Goal: Transaction & Acquisition: Purchase product/service

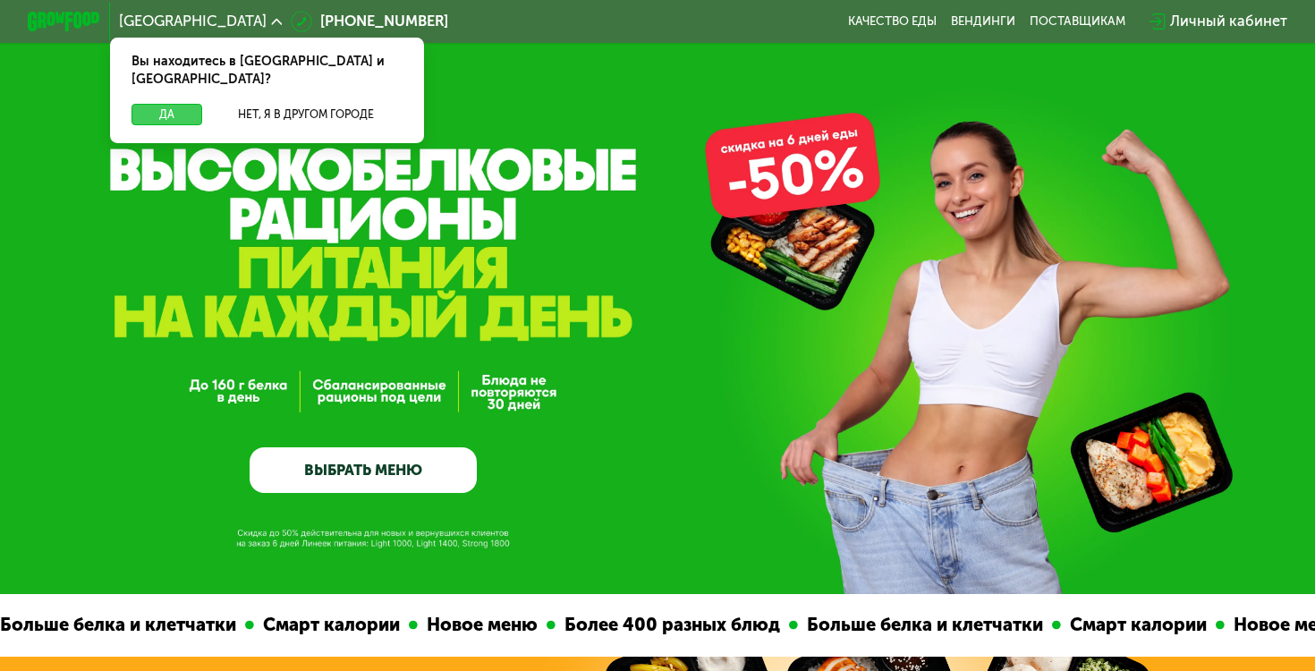
click at [164, 104] on button "Да" at bounding box center [166, 115] width 71 height 22
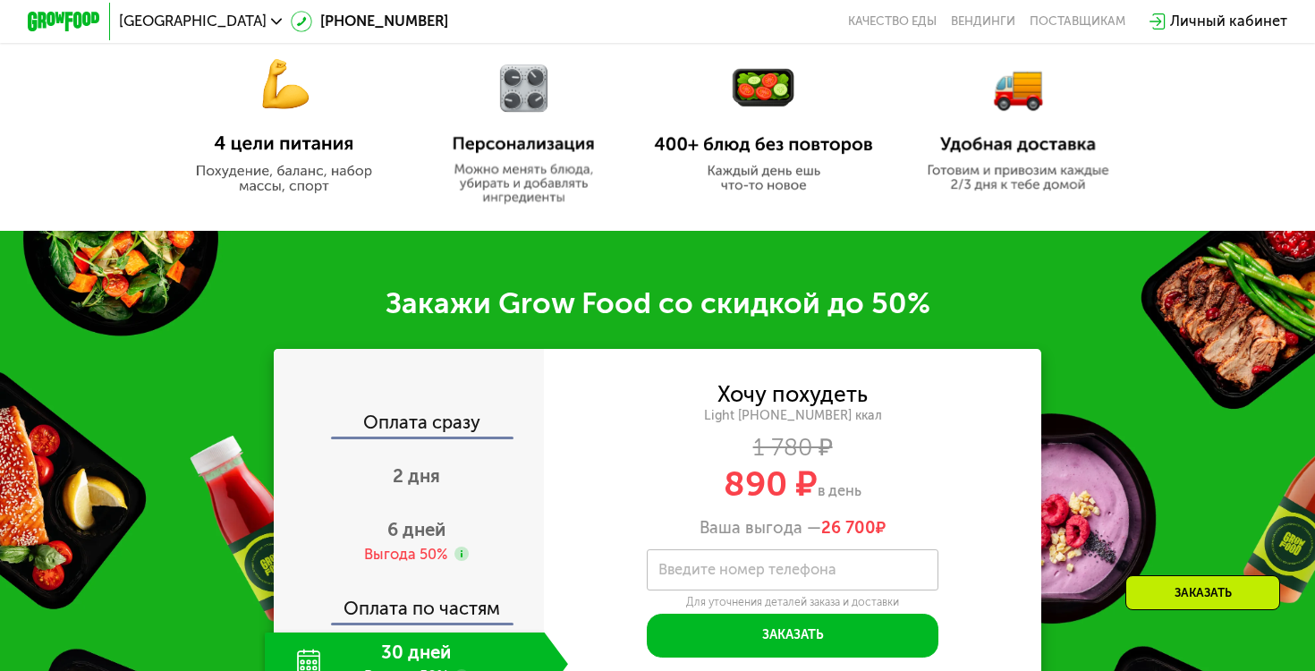
scroll to position [1089, 0]
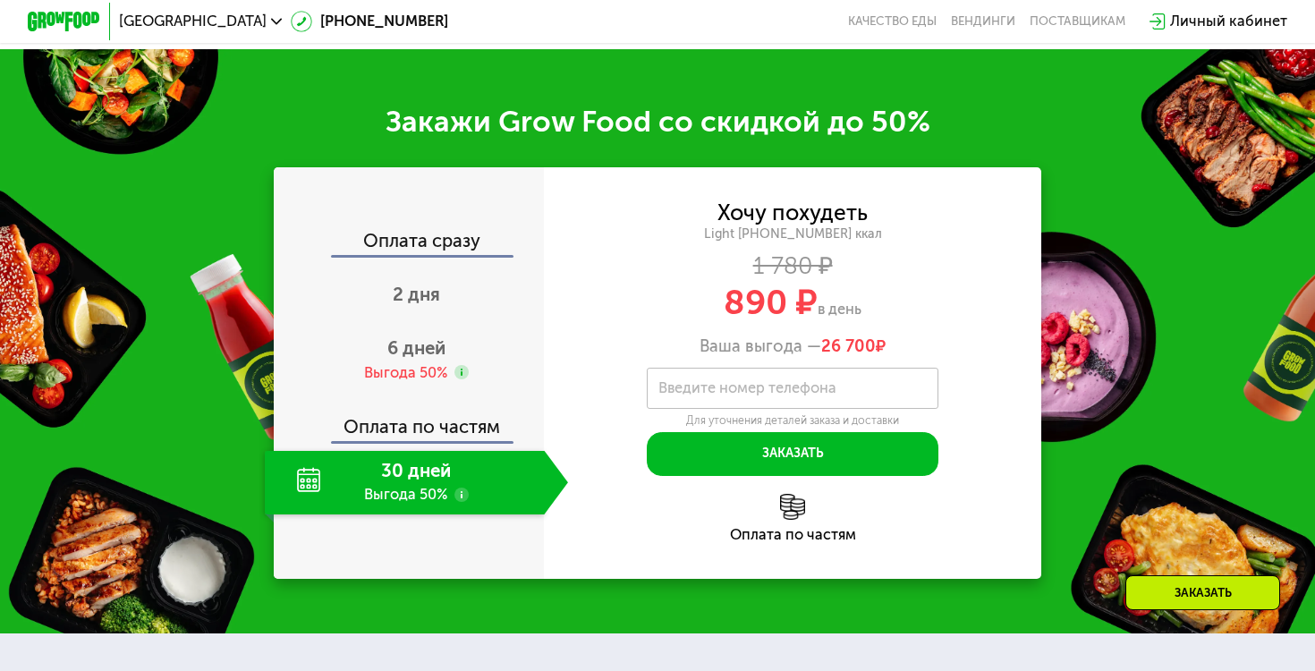
click at [433, 241] on div "Оплата сразу" at bounding box center [409, 244] width 268 height 24
click at [796, 234] on div "Light [PHONE_NUMBER] ккал" at bounding box center [792, 234] width 496 height 16
click at [1208, 598] on div "Заказать" at bounding box center [1202, 592] width 155 height 35
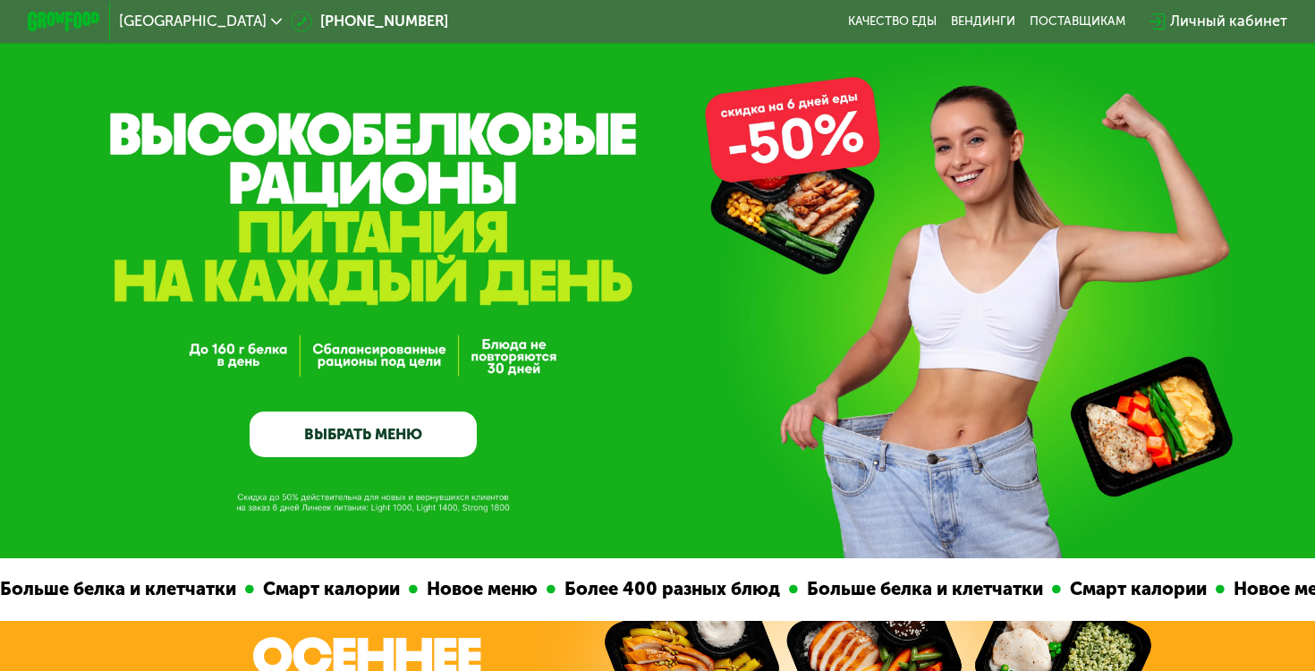
scroll to position [38, 0]
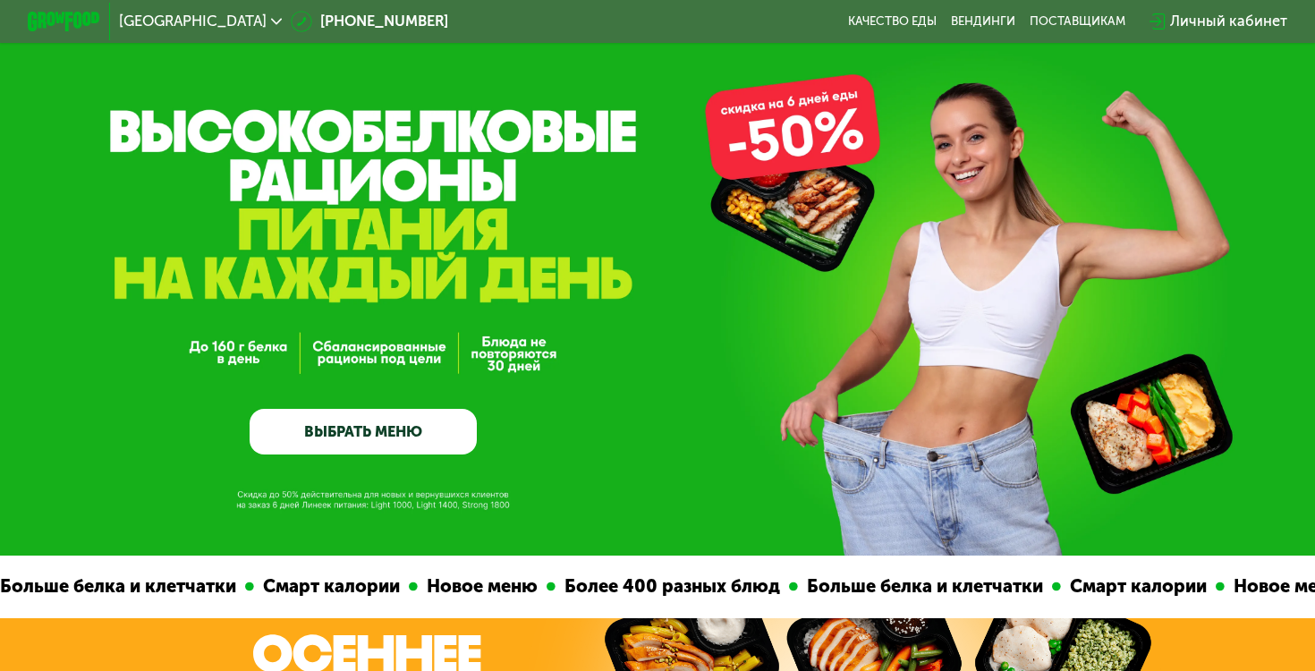
click at [389, 415] on link "ВЫБРАТЬ МЕНЮ" at bounding box center [363, 432] width 227 height 46
click at [345, 418] on link "ВЫБРАТЬ МЕНЮ" at bounding box center [363, 432] width 227 height 46
click at [360, 436] on link "ВЫБРАТЬ МЕНЮ" at bounding box center [363, 432] width 227 height 46
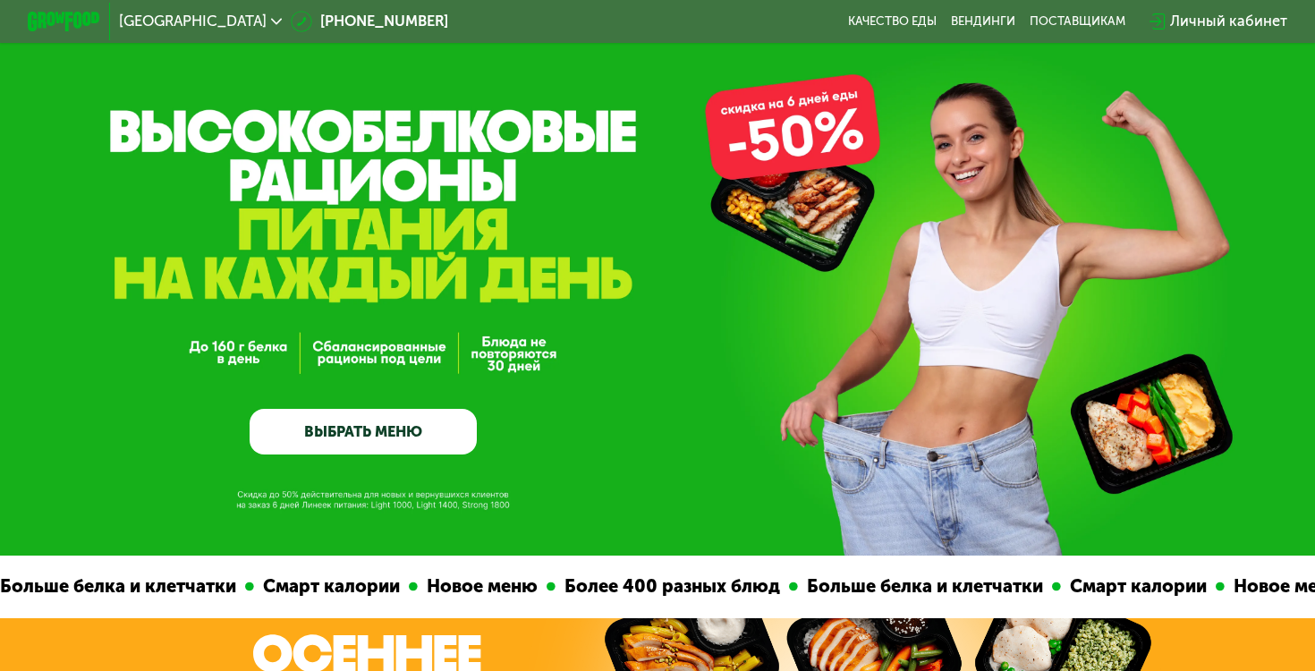
click at [360, 436] on link "ВЫБРАТЬ МЕНЮ" at bounding box center [363, 432] width 227 height 46
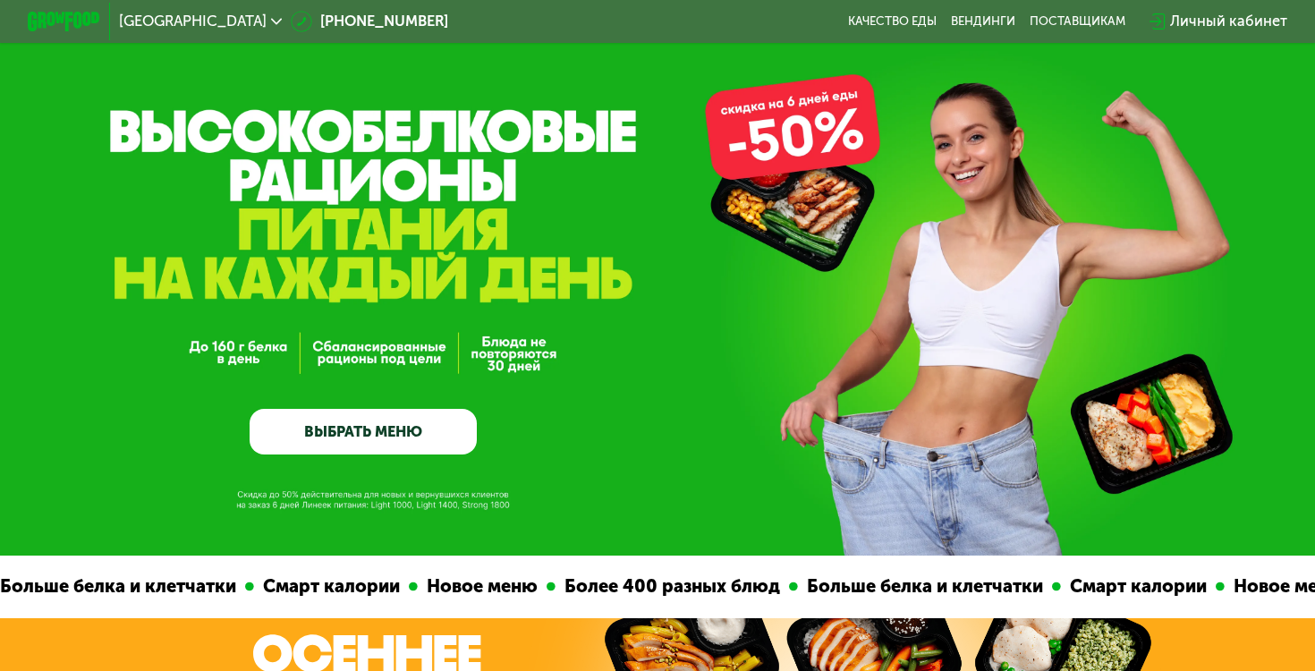
click at [360, 436] on link "ВЫБРАТЬ МЕНЮ" at bounding box center [363, 432] width 227 height 46
click at [393, 428] on link "ВЫБРАТЬ МЕНЮ" at bounding box center [363, 432] width 227 height 46
